Goal: Task Accomplishment & Management: Complete application form

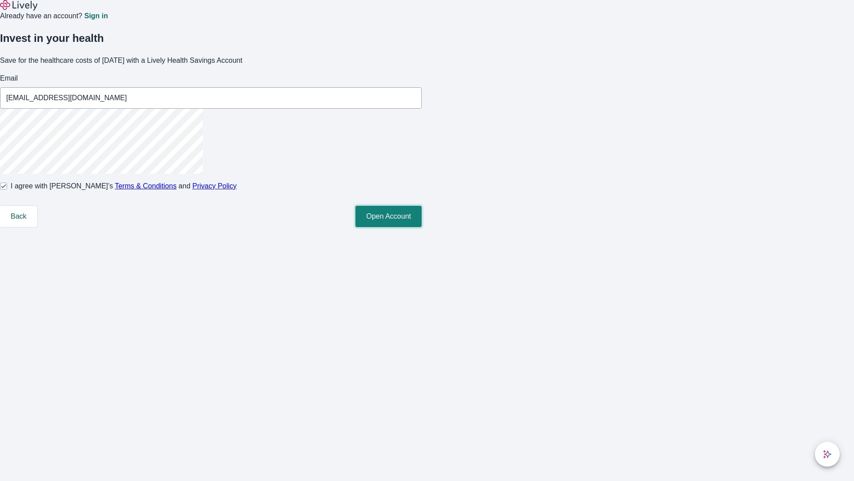
click at [422, 227] on button "Open Account" at bounding box center [389, 216] width 66 height 21
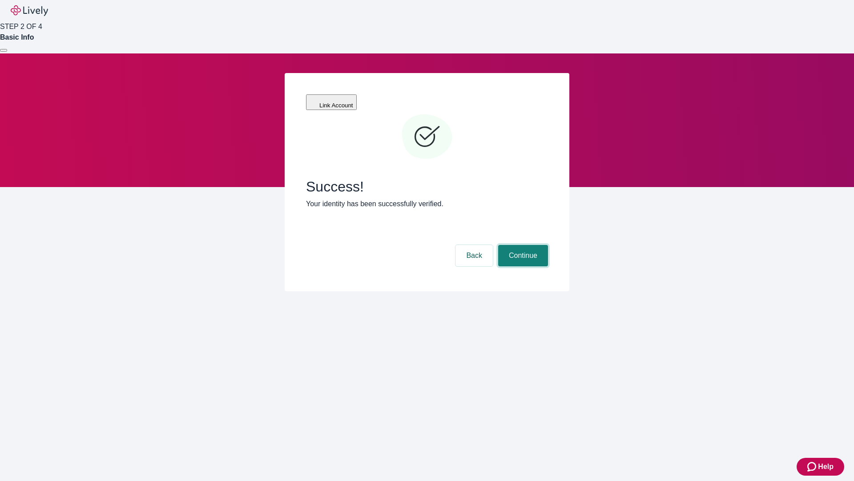
click at [522, 245] on button "Continue" at bounding box center [523, 255] width 50 height 21
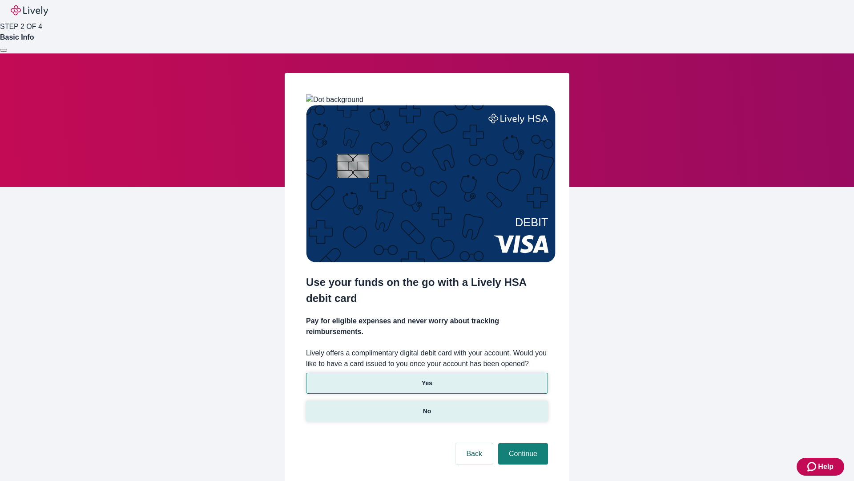
click at [427, 406] on p "No" at bounding box center [427, 410] width 8 height 9
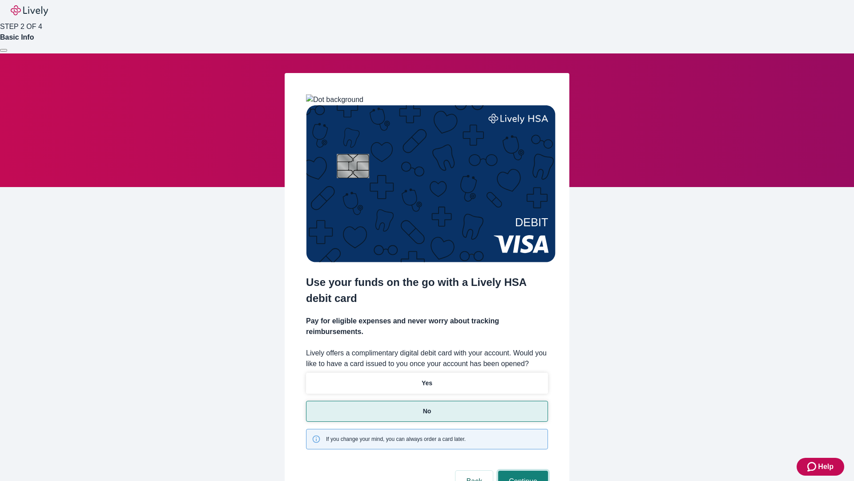
click at [522, 470] on button "Continue" at bounding box center [523, 480] width 50 height 21
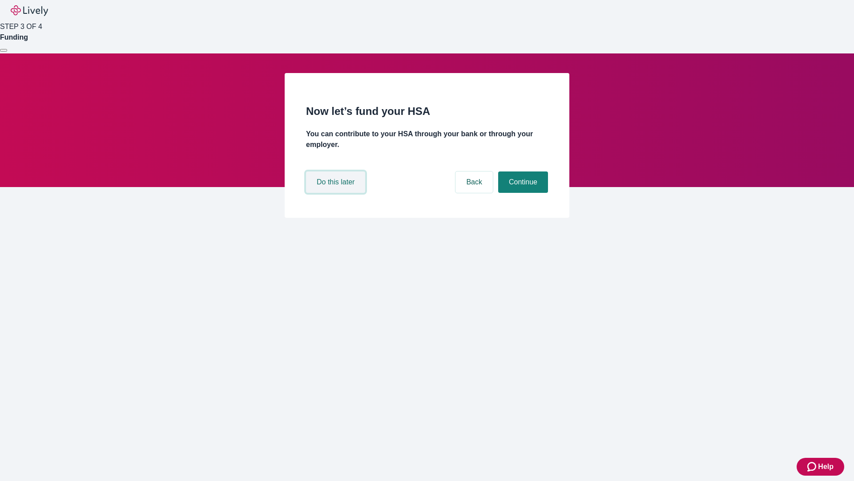
click at [337, 193] on button "Do this later" at bounding box center [335, 181] width 59 height 21
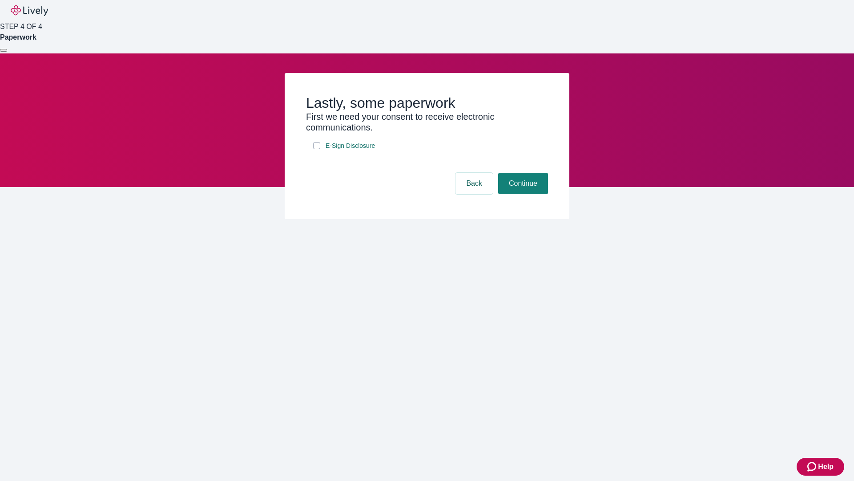
click at [317, 149] on input "E-Sign Disclosure" at bounding box center [316, 145] width 7 height 7
checkbox input "true"
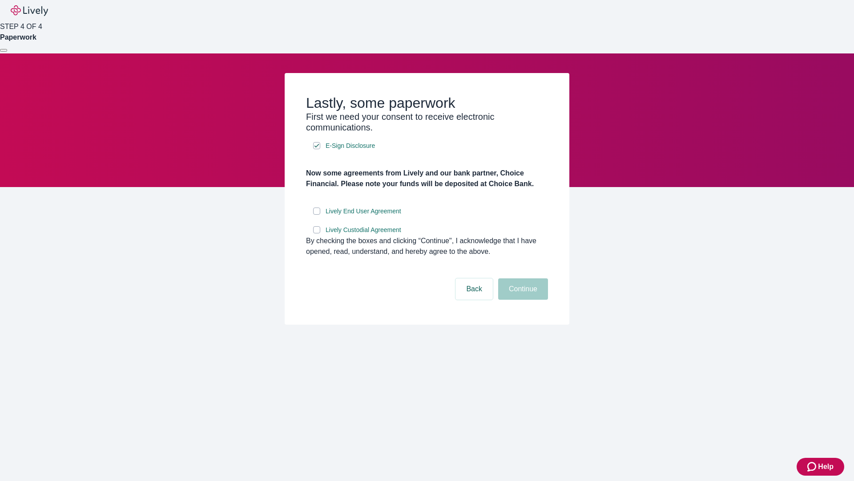
click at [317, 214] on input "Lively End User Agreement" at bounding box center [316, 210] width 7 height 7
checkbox input "true"
click at [317, 233] on input "Lively Custodial Agreement" at bounding box center [316, 229] width 7 height 7
checkbox input "true"
click at [522, 299] on button "Continue" at bounding box center [523, 288] width 50 height 21
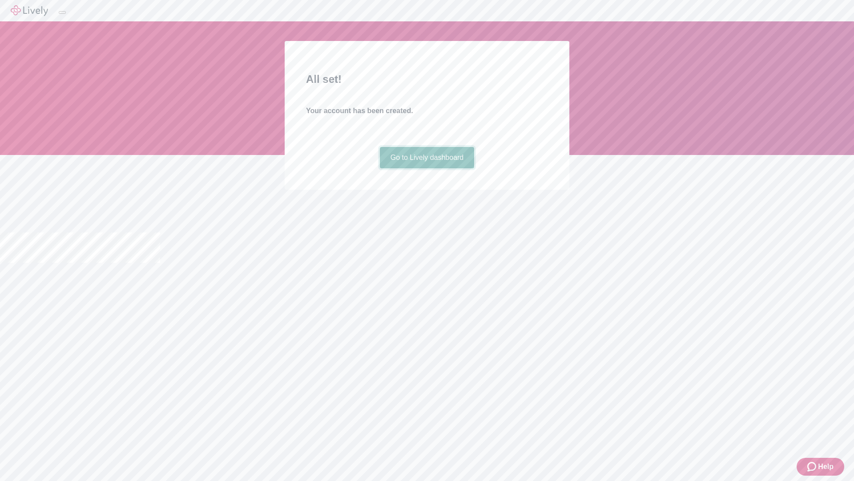
click at [427, 168] on link "Go to Lively dashboard" at bounding box center [427, 157] width 95 height 21
